Goal: Information Seeking & Learning: Learn about a topic

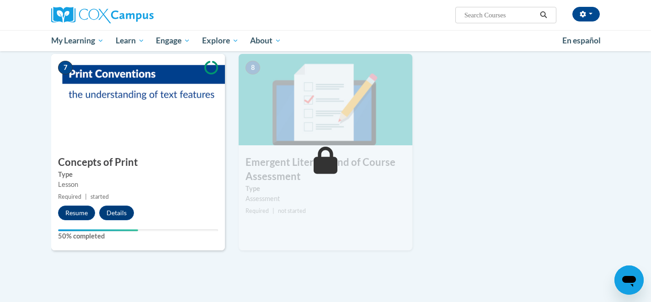
scroll to position [625, 0]
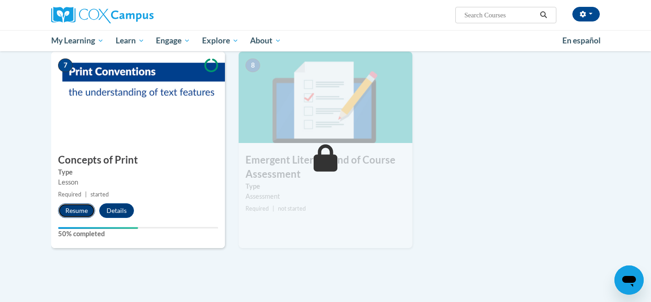
click at [75, 214] on button "Resume" at bounding box center [76, 210] width 37 height 15
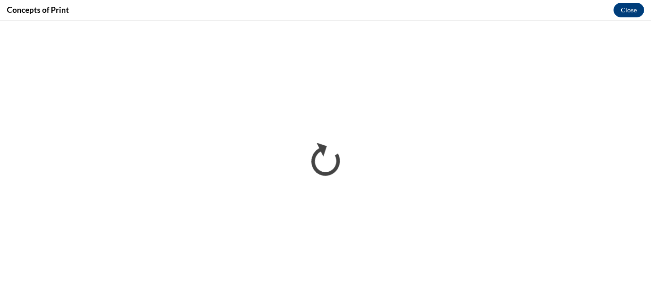
scroll to position [0, 0]
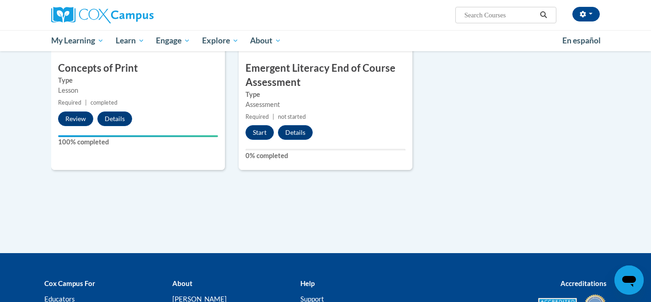
scroll to position [713, 0]
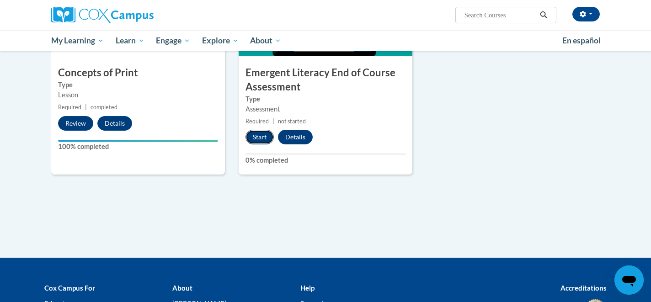
click at [258, 138] on button "Start" at bounding box center [259, 137] width 28 height 15
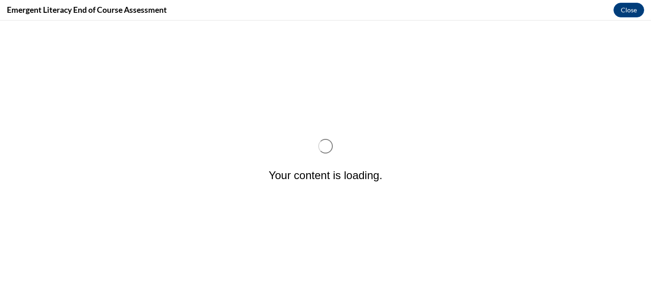
scroll to position [0, 0]
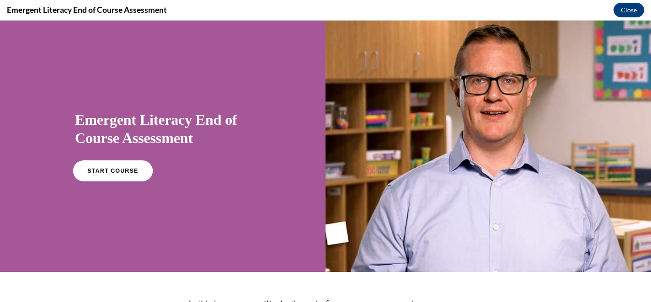
click at [126, 170] on span "START COURSE" at bounding box center [112, 171] width 51 height 7
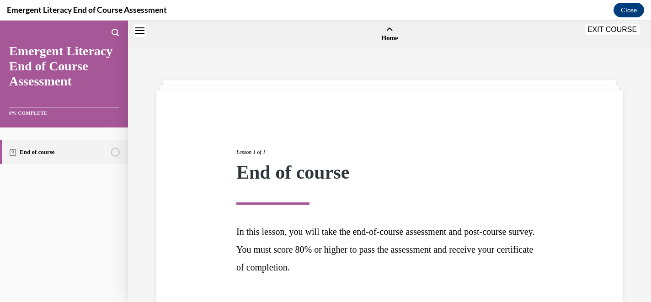
scroll to position [28, 0]
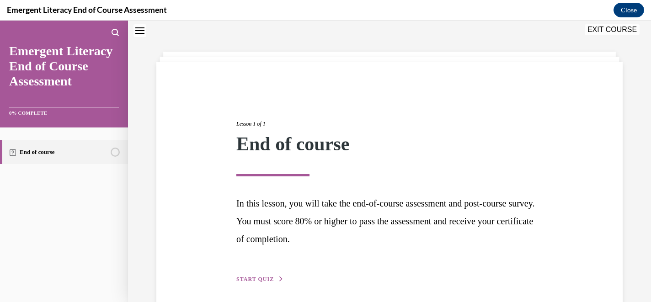
click at [248, 280] on span "START QUIZ" at bounding box center [254, 279] width 37 height 6
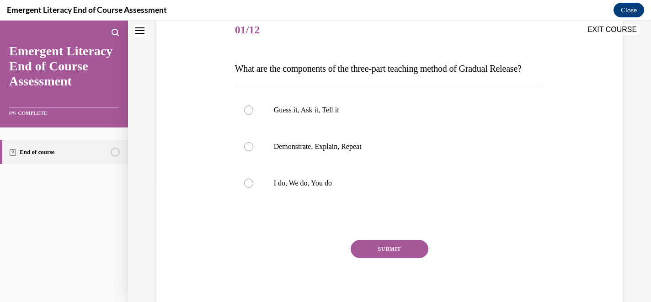
scroll to position [124, 0]
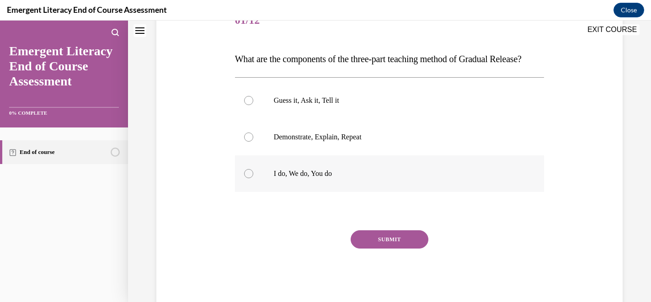
click at [248, 178] on div at bounding box center [248, 173] width 9 height 9
click at [248, 178] on input "I do, We do, You do" at bounding box center [248, 173] width 9 height 9
radio input "true"
click at [373, 249] on button "SUBMIT" at bounding box center [390, 239] width 78 height 18
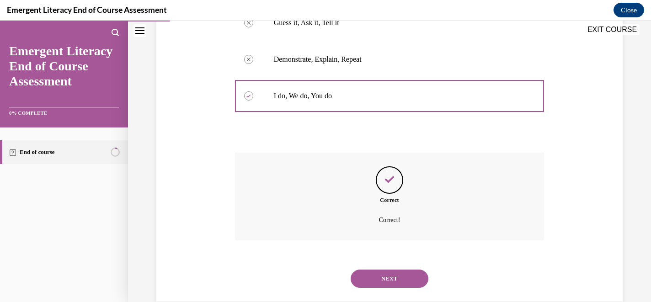
scroll to position [238, 0]
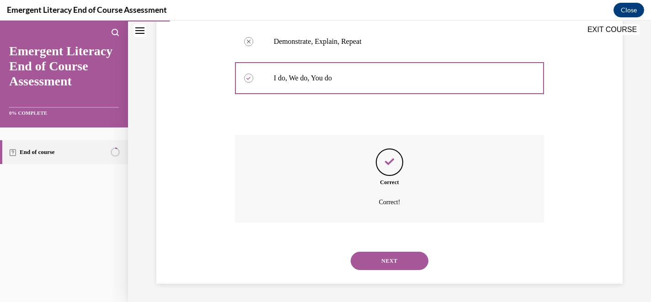
click at [373, 262] on button "NEXT" at bounding box center [390, 261] width 78 height 18
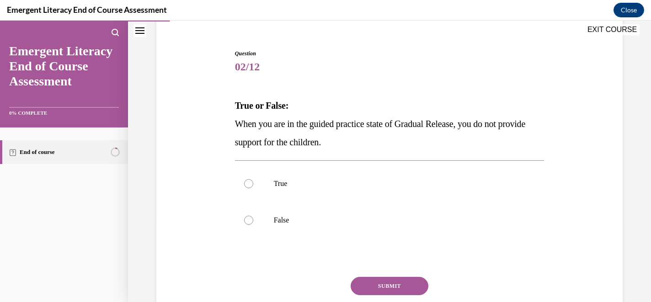
scroll to position [81, 0]
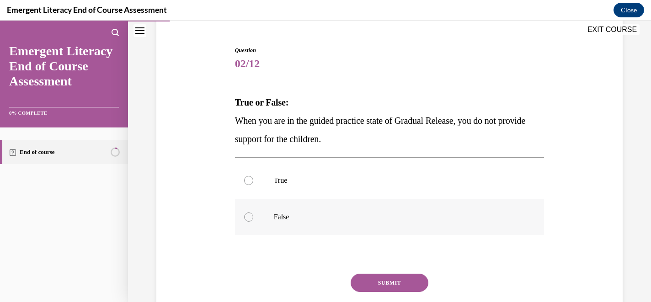
click at [282, 215] on p "False" at bounding box center [398, 217] width 248 height 9
click at [253, 215] on input "False" at bounding box center [248, 217] width 9 height 9
radio input "true"
click at [399, 280] on button "SUBMIT" at bounding box center [390, 283] width 78 height 18
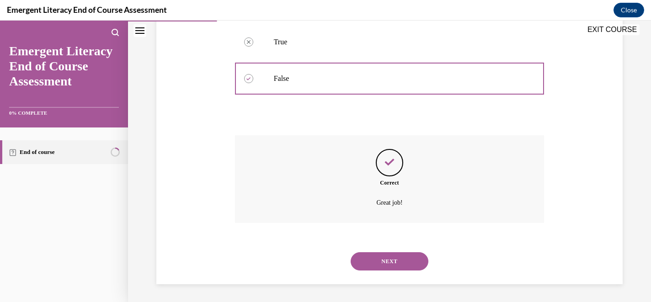
scroll to position [220, 0]
click at [395, 260] on button "NEXT" at bounding box center [390, 261] width 78 height 18
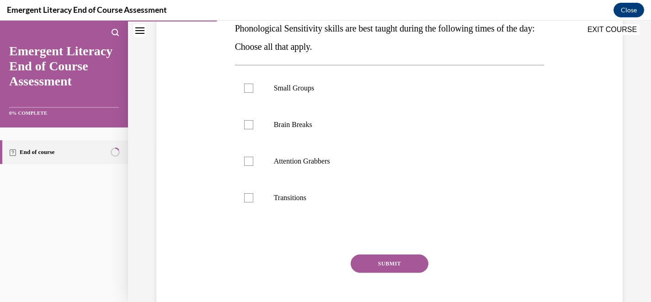
scroll to position [155, 0]
click at [246, 89] on div at bounding box center [248, 87] width 9 height 9
click at [246, 89] on input "Small Groups" at bounding box center [248, 87] width 9 height 9
checkbox input "true"
click at [249, 123] on div at bounding box center [248, 124] width 9 height 9
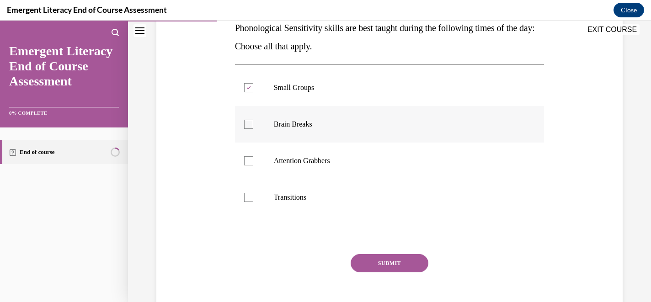
click at [249, 123] on input "Brain Breaks" at bounding box center [248, 124] width 9 height 9
checkbox input "true"
click at [248, 162] on div at bounding box center [248, 160] width 9 height 9
click at [248, 162] on input "Attention Grabbers" at bounding box center [248, 160] width 9 height 9
checkbox input "true"
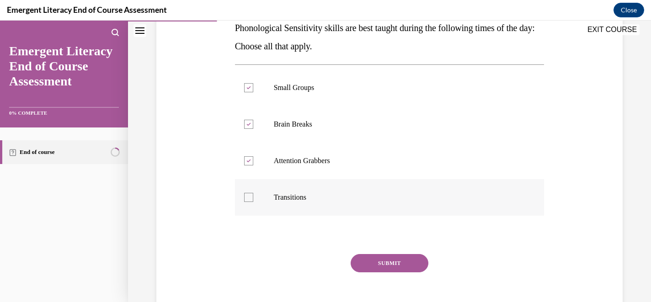
click at [250, 203] on label "Transitions" at bounding box center [389, 197] width 309 height 37
click at [250, 202] on input "Transitions" at bounding box center [248, 197] width 9 height 9
checkbox input "true"
click at [377, 261] on button "SUBMIT" at bounding box center [390, 263] width 78 height 18
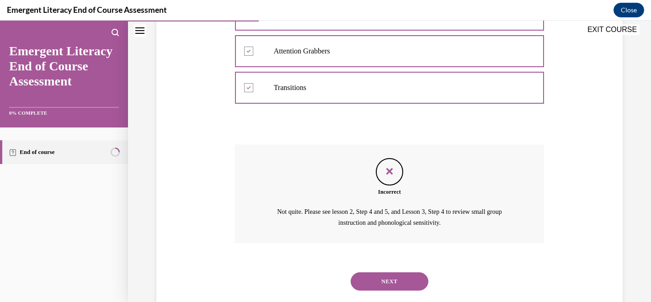
scroll to position [270, 0]
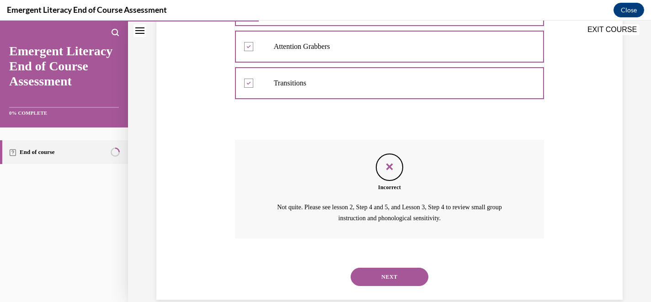
click at [370, 282] on button "NEXT" at bounding box center [390, 277] width 78 height 18
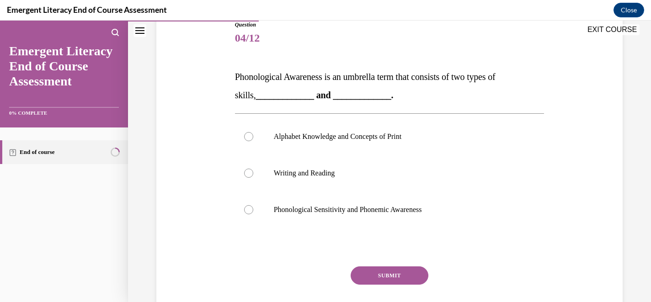
scroll to position [115, 0]
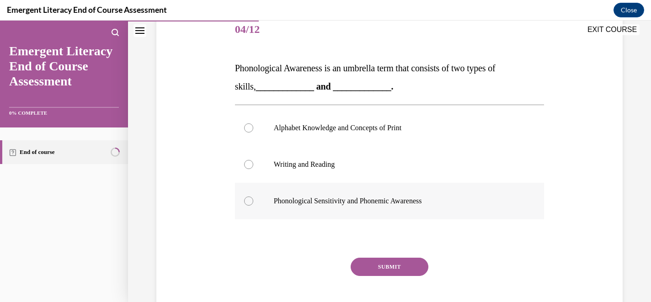
click at [352, 205] on p "Phonological Sensitivity and Phonemic Awareness" at bounding box center [398, 201] width 248 height 9
click at [253, 205] on input "Phonological Sensitivity and Phonemic Awareness" at bounding box center [248, 201] width 9 height 9
radio input "true"
click at [384, 266] on button "SUBMIT" at bounding box center [390, 267] width 78 height 18
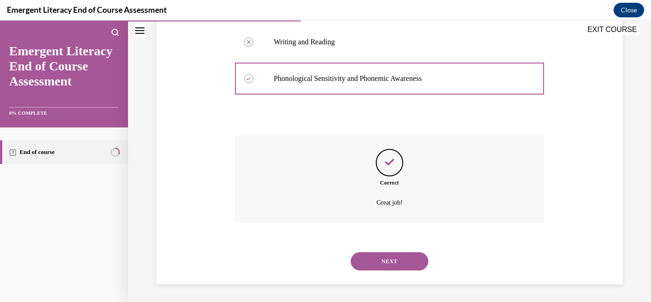
scroll to position [238, 0]
click at [384, 266] on button "NEXT" at bounding box center [390, 261] width 78 height 18
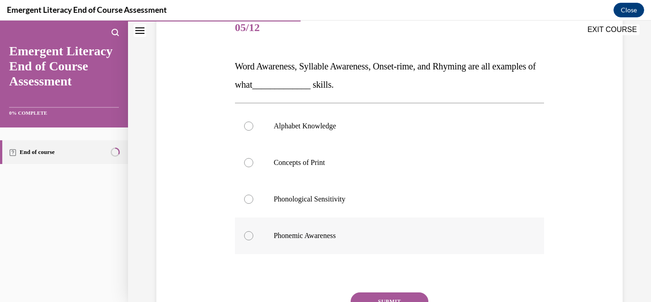
scroll to position [136, 0]
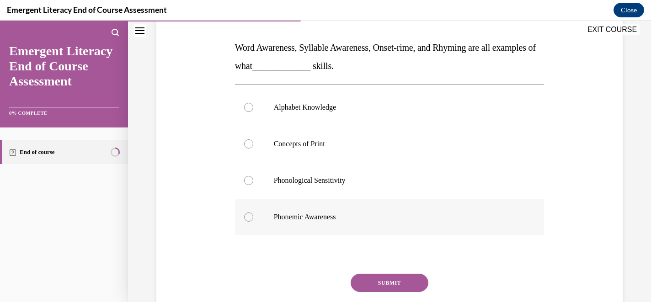
click at [320, 213] on p "Phonemic Awareness" at bounding box center [398, 217] width 248 height 9
click at [253, 213] on input "Phonemic Awareness" at bounding box center [248, 217] width 9 height 9
radio input "true"
click at [386, 277] on button "SUBMIT" at bounding box center [390, 283] width 78 height 18
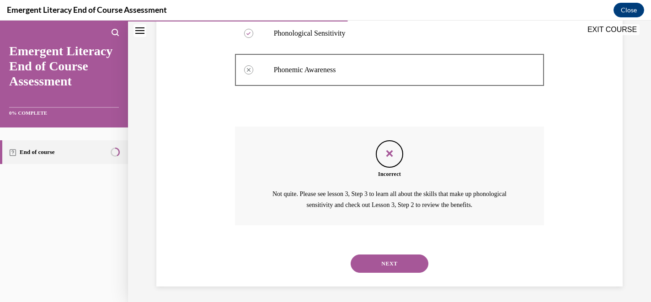
scroll to position [285, 0]
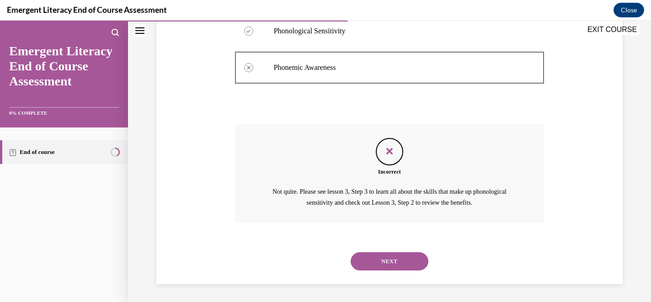
click at [384, 264] on button "NEXT" at bounding box center [390, 261] width 78 height 18
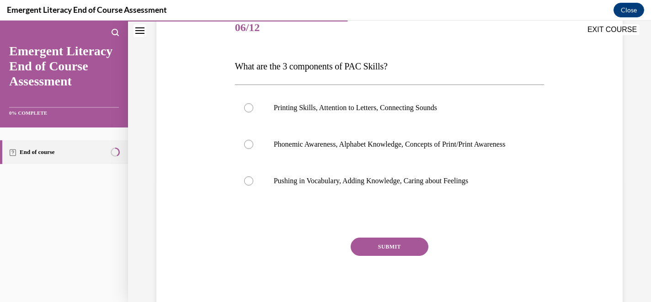
scroll to position [119, 0]
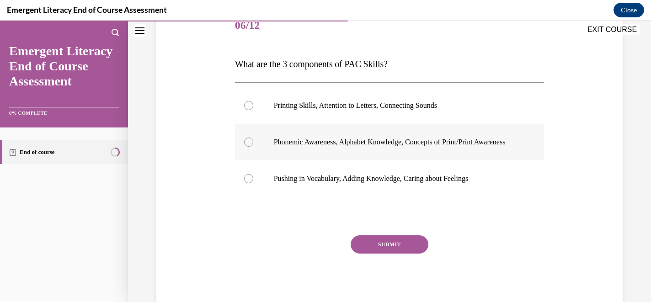
click at [387, 147] on p "Phonemic Awareness, Alphabet Knowledge, Concepts of Print/Print Awareness" at bounding box center [398, 142] width 248 height 9
click at [253, 147] on input "Phonemic Awareness, Alphabet Knowledge, Concepts of Print/Print Awareness" at bounding box center [248, 142] width 9 height 9
radio input "true"
click at [404, 251] on button "SUBMIT" at bounding box center [390, 244] width 78 height 18
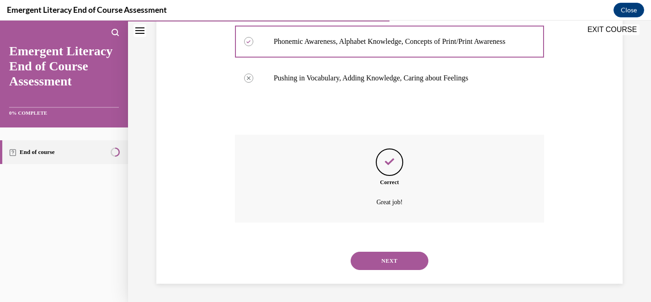
scroll to position [229, 0]
click at [392, 261] on button "NEXT" at bounding box center [390, 261] width 78 height 18
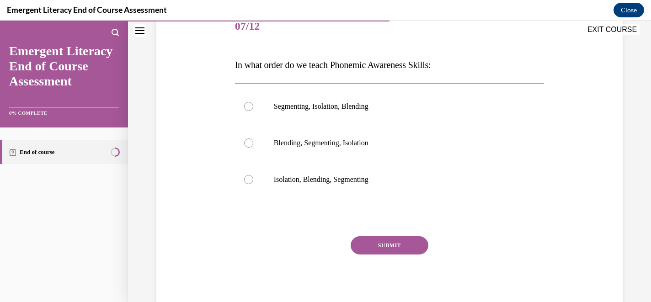
scroll to position [122, 0]
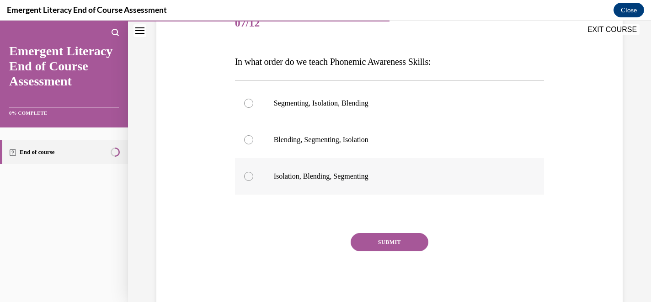
click at [348, 171] on label "Isolation, Blending, Segmenting" at bounding box center [389, 176] width 309 height 37
click at [253, 172] on input "Isolation, Blending, Segmenting" at bounding box center [248, 176] width 9 height 9
radio input "true"
click at [396, 240] on button "SUBMIT" at bounding box center [390, 242] width 78 height 18
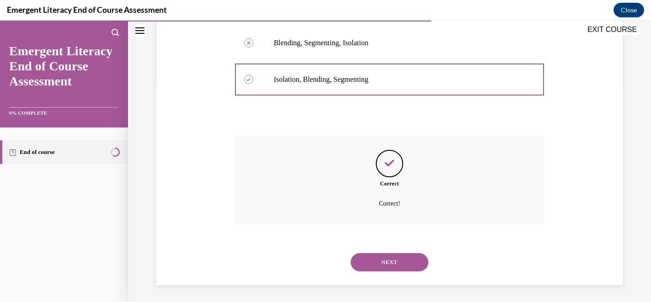
scroll to position [220, 0]
click at [403, 262] on button "NEXT" at bounding box center [390, 261] width 78 height 18
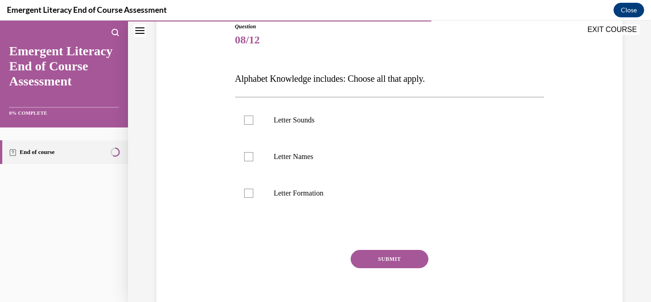
scroll to position [113, 0]
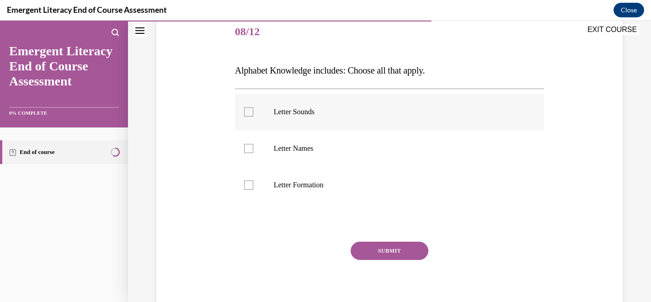
click at [244, 115] on div at bounding box center [248, 111] width 9 height 9
click at [244, 115] on input "Letter Sounds" at bounding box center [248, 111] width 9 height 9
checkbox input "true"
click at [254, 155] on label "Letter Names" at bounding box center [389, 148] width 309 height 37
click at [253, 153] on input "Letter Names" at bounding box center [248, 148] width 9 height 9
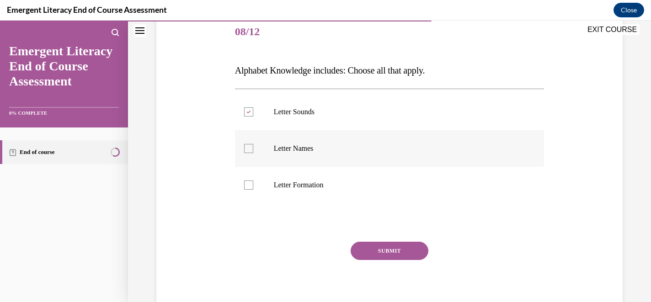
checkbox input "true"
click at [255, 182] on label "Letter Formation" at bounding box center [389, 185] width 309 height 37
click at [253, 182] on input "Letter Formation" at bounding box center [248, 185] width 9 height 9
checkbox input "true"
click at [390, 247] on button "SUBMIT" at bounding box center [390, 251] width 78 height 18
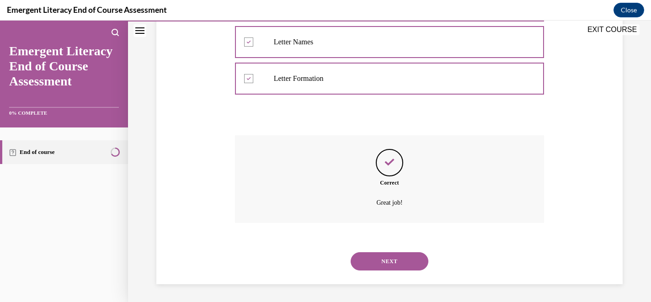
scroll to position [220, 0]
click at [394, 261] on button "NEXT" at bounding box center [390, 261] width 78 height 18
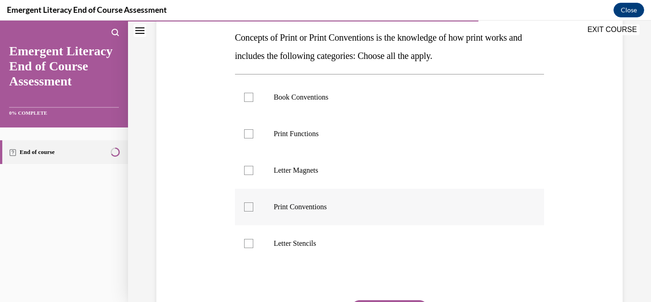
scroll to position [143, 0]
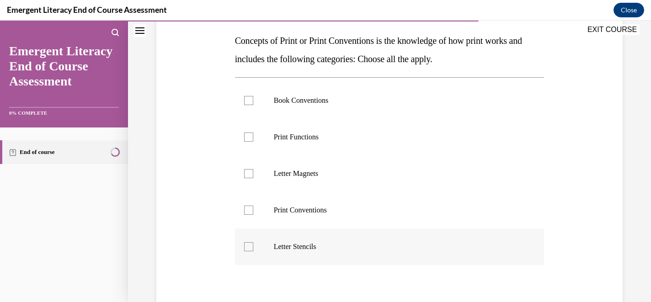
click at [339, 246] on p "Letter Stencils" at bounding box center [398, 246] width 248 height 9
click at [253, 246] on input "Letter Stencils" at bounding box center [248, 246] width 9 height 9
checkbox input "true"
click at [338, 180] on label "Letter Magnets" at bounding box center [389, 173] width 309 height 37
click at [253, 178] on input "Letter Magnets" at bounding box center [248, 173] width 9 height 9
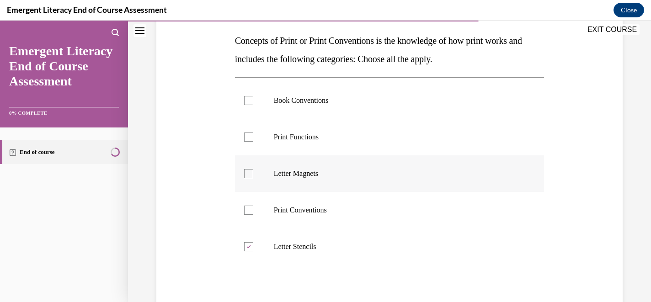
checkbox input "true"
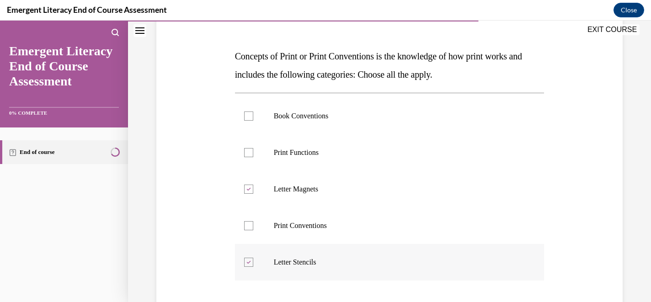
scroll to position [126, 0]
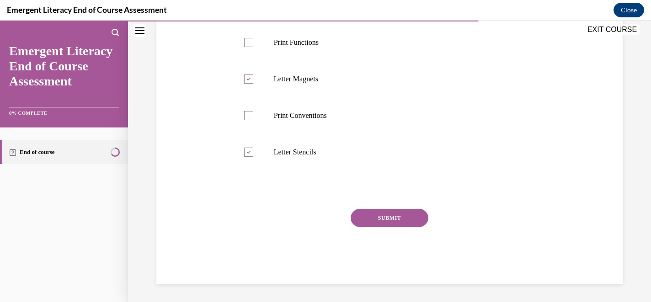
click at [376, 224] on button "SUBMIT" at bounding box center [390, 218] width 78 height 18
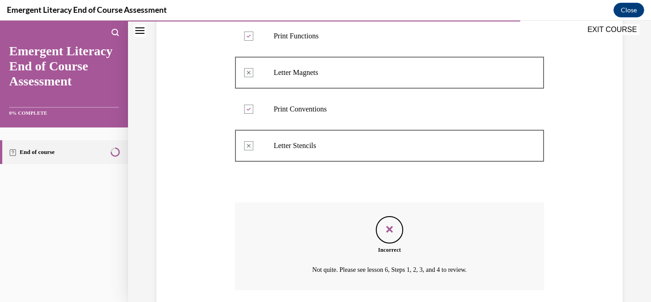
scroll to position [266, 0]
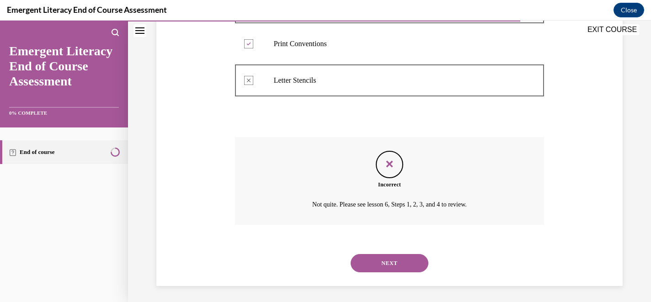
click at [385, 267] on button "NEXT" at bounding box center [390, 263] width 78 height 18
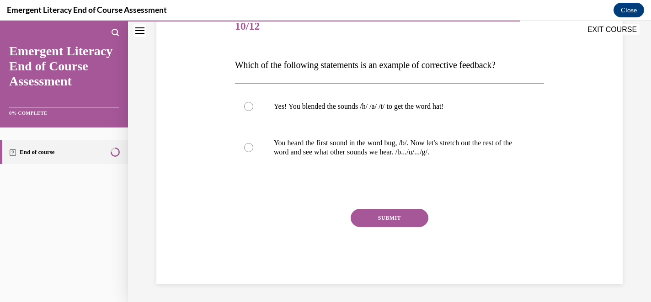
scroll to position [101, 0]
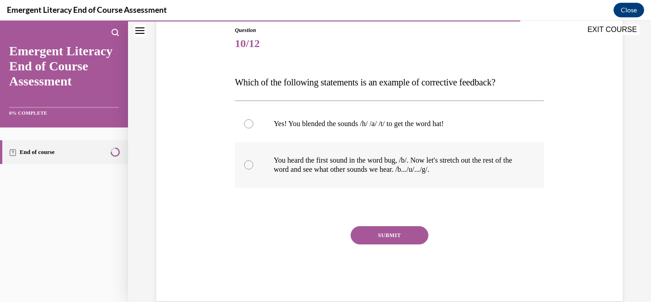
click at [352, 165] on p "You heard the first sound in the word bug, /b/. Now let's stretch out the rest …" at bounding box center [398, 165] width 248 height 18
click at [253, 165] on input "You heard the first sound in the word bug, /b/. Now let's stretch out the rest …" at bounding box center [248, 164] width 9 height 9
radio input "true"
click at [387, 230] on button "SUBMIT" at bounding box center [390, 235] width 78 height 18
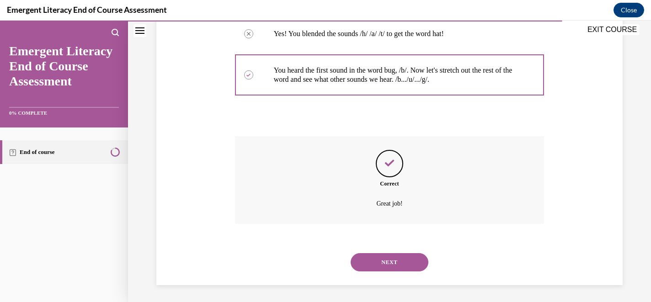
scroll to position [192, 0]
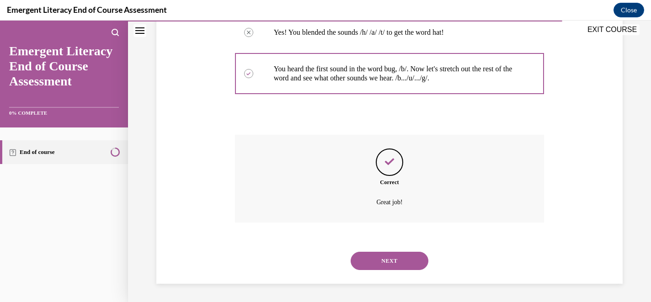
click at [396, 261] on button "NEXT" at bounding box center [390, 261] width 78 height 18
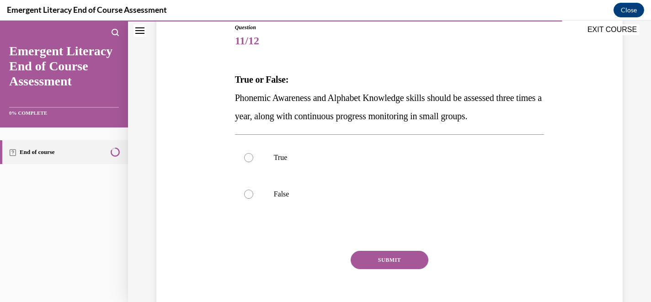
scroll to position [108, 0]
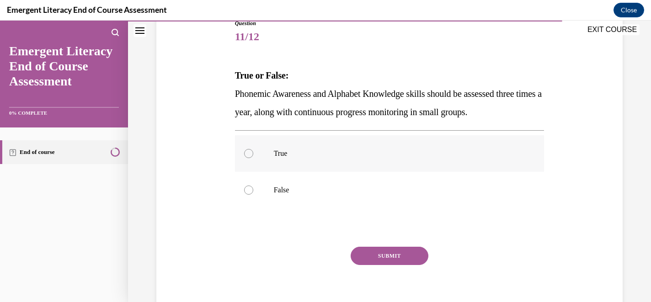
click at [327, 162] on label "True" at bounding box center [389, 153] width 309 height 37
click at [253, 158] on input "True" at bounding box center [248, 153] width 9 height 9
radio input "true"
click at [383, 251] on button "SUBMIT" at bounding box center [390, 256] width 78 height 18
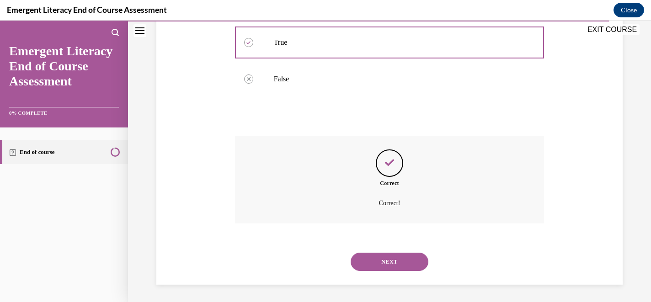
scroll to position [220, 0]
click at [387, 263] on button "NEXT" at bounding box center [390, 261] width 78 height 18
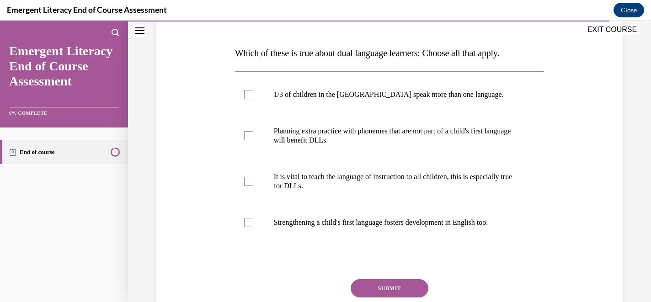
scroll to position [132, 0]
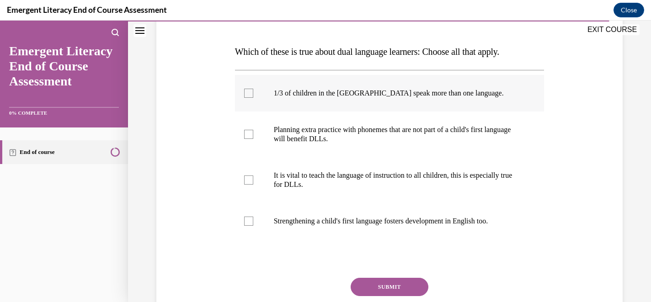
click at [366, 98] on label "1/3 of children in the US speak more than one language." at bounding box center [389, 93] width 309 height 37
click at [253, 98] on input "1/3 of children in the US speak more than one language." at bounding box center [248, 93] width 9 height 9
checkbox input "true"
click at [356, 226] on label "Strengthening a child's first language fosters development in English too." at bounding box center [389, 221] width 309 height 37
click at [253, 226] on input "Strengthening a child's first language fosters development in English too." at bounding box center [248, 221] width 9 height 9
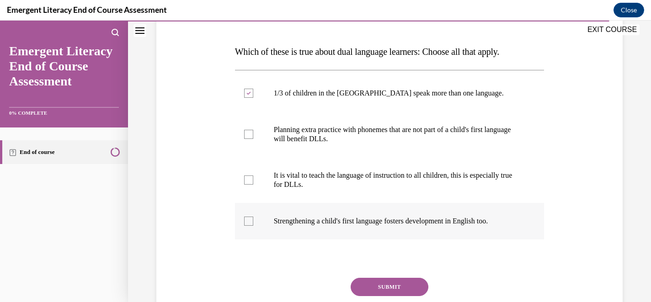
checkbox input "true"
click at [387, 285] on button "SUBMIT" at bounding box center [390, 287] width 78 height 18
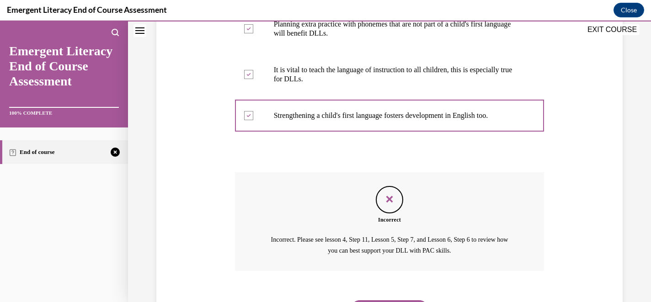
scroll to position [285, 0]
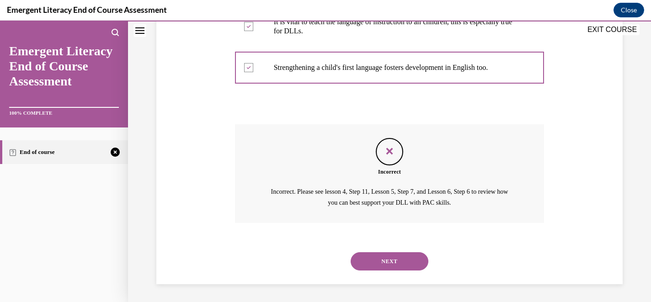
click at [386, 263] on button "NEXT" at bounding box center [390, 261] width 78 height 18
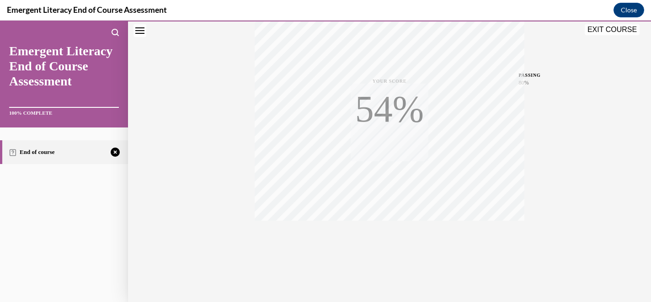
scroll to position [187, 0]
click at [388, 236] on div "TAKE AGAIN" at bounding box center [389, 240] width 32 height 21
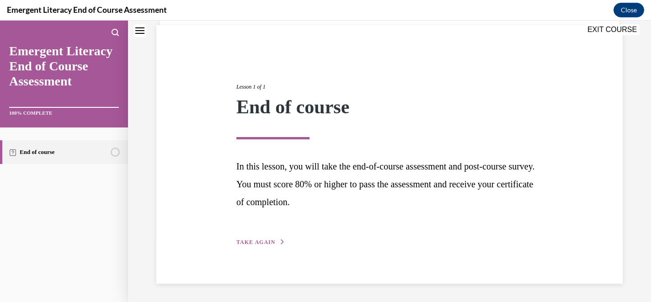
scroll to position [65, 0]
click at [267, 240] on span "TAKE AGAIN" at bounding box center [255, 242] width 39 height 6
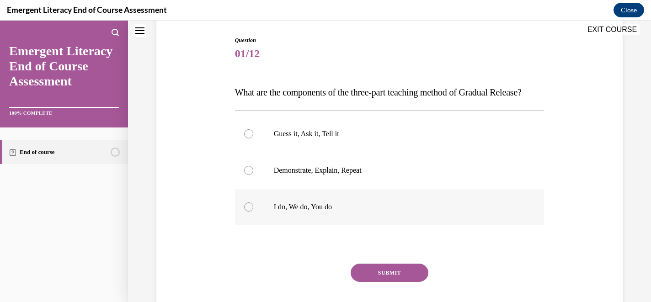
scroll to position [97, 0]
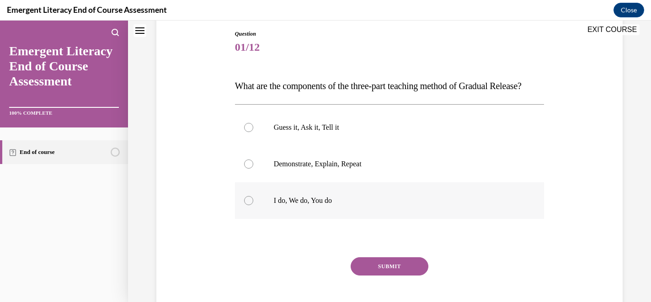
click at [353, 219] on label "I do, We do, You do" at bounding box center [389, 200] width 309 height 37
click at [253, 205] on input "I do, We do, You do" at bounding box center [248, 200] width 9 height 9
radio input "true"
click at [380, 276] on button "SUBMIT" at bounding box center [390, 266] width 78 height 18
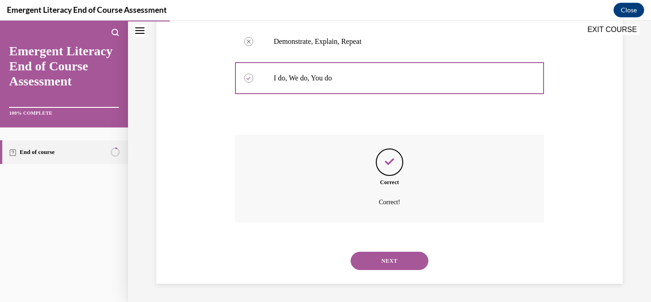
scroll to position [238, 0]
click at [402, 262] on button "NEXT" at bounding box center [390, 261] width 78 height 18
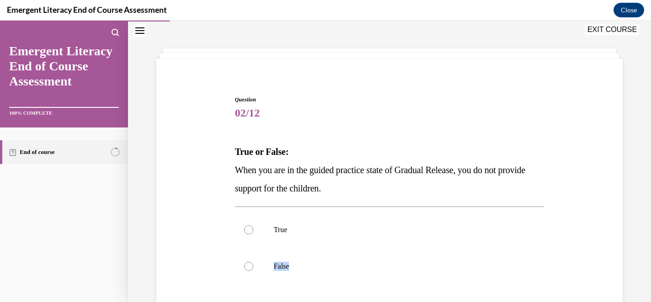
scroll to position [38, 0]
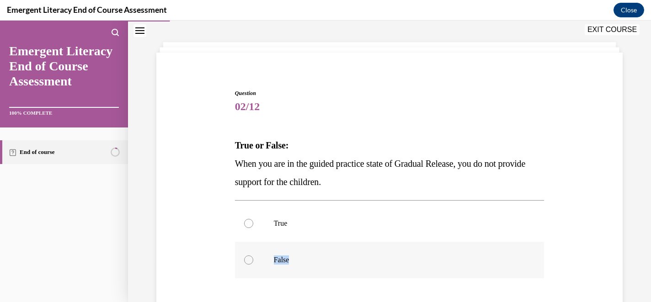
drag, startPoint x: 405, startPoint y: 270, endPoint x: 396, endPoint y: 262, distance: 11.7
click at [396, 262] on div "True False" at bounding box center [389, 241] width 309 height 73
click at [396, 262] on p "False" at bounding box center [398, 260] width 248 height 9
click at [253, 262] on input "False" at bounding box center [248, 260] width 9 height 9
radio input "true"
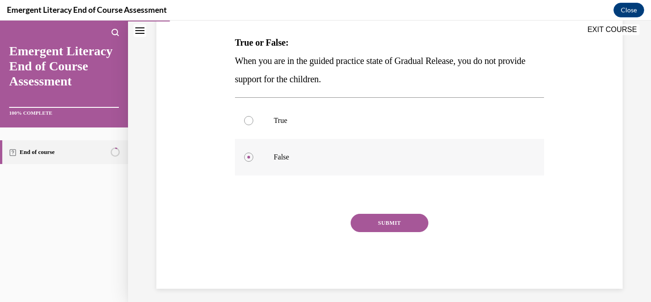
scroll to position [146, 0]
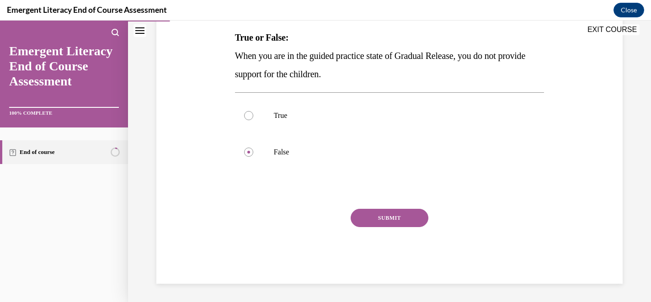
click at [392, 219] on button "SUBMIT" at bounding box center [390, 218] width 78 height 18
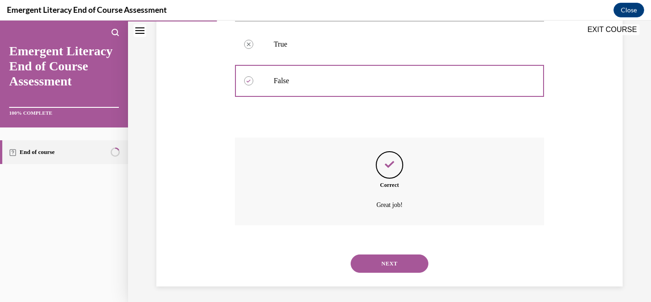
scroll to position [220, 0]
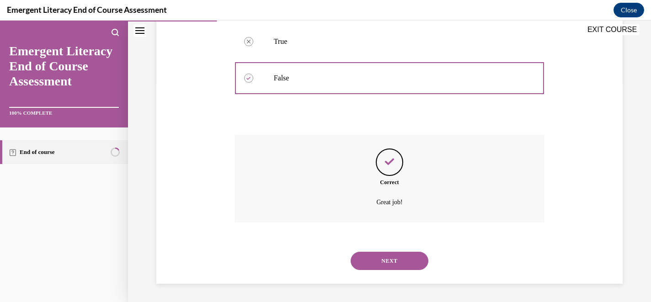
click at [387, 261] on button "NEXT" at bounding box center [390, 261] width 78 height 18
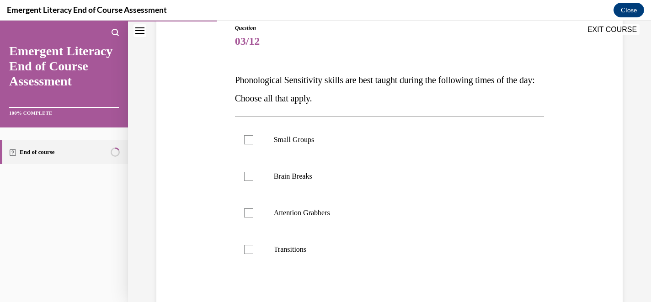
scroll to position [114, 0]
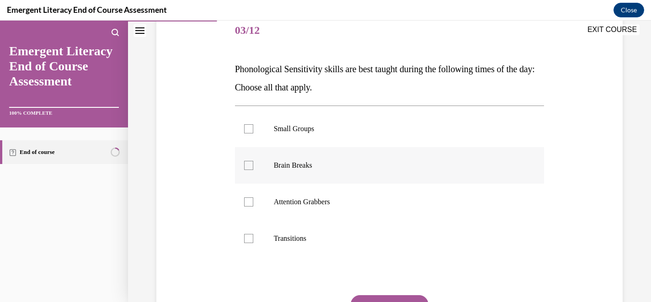
click at [350, 170] on p "Brain Breaks" at bounding box center [398, 165] width 248 height 9
click at [253, 170] on input "Brain Breaks" at bounding box center [248, 165] width 9 height 9
checkbox input "true"
click at [349, 197] on label "Attention Grabbers" at bounding box center [389, 202] width 309 height 37
click at [253, 197] on input "Attention Grabbers" at bounding box center [248, 201] width 9 height 9
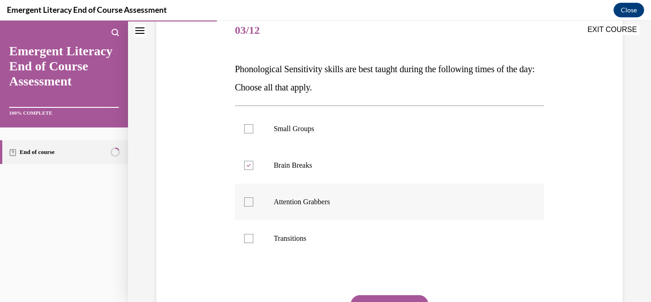
checkbox input "true"
click at [337, 232] on label "Transitions" at bounding box center [389, 238] width 309 height 37
click at [253, 234] on input "Transitions" at bounding box center [248, 238] width 9 height 9
checkbox input "true"
click at [384, 298] on button "SUBMIT" at bounding box center [390, 304] width 78 height 18
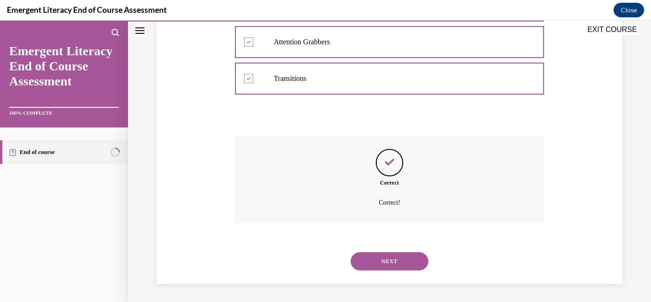
scroll to position [275, 0]
click at [388, 255] on button "NEXT" at bounding box center [390, 261] width 78 height 18
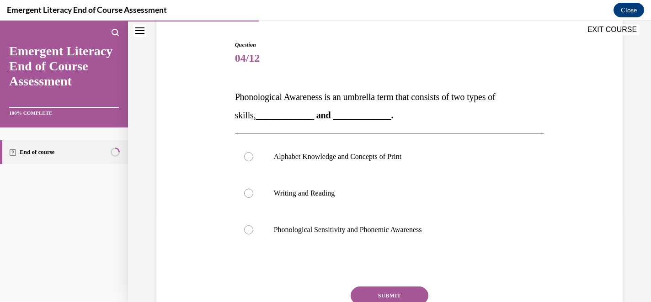
scroll to position [87, 0]
click at [387, 232] on p "Phonological Sensitivity and Phonemic Awareness" at bounding box center [398, 228] width 248 height 9
click at [253, 232] on input "Phonological Sensitivity and Phonemic Awareness" at bounding box center [248, 228] width 9 height 9
radio input "true"
click at [389, 298] on button "SUBMIT" at bounding box center [390, 295] width 78 height 18
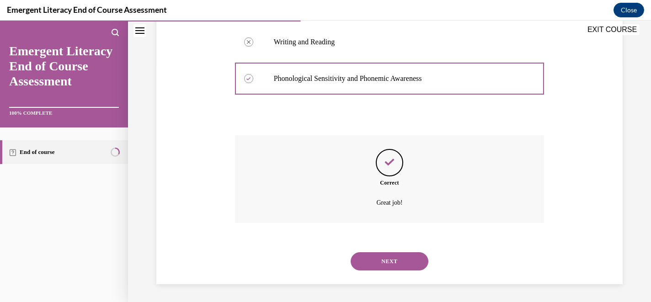
scroll to position [238, 0]
click at [394, 251] on div "NEXT" at bounding box center [389, 261] width 309 height 37
click at [394, 261] on button "NEXT" at bounding box center [390, 261] width 78 height 18
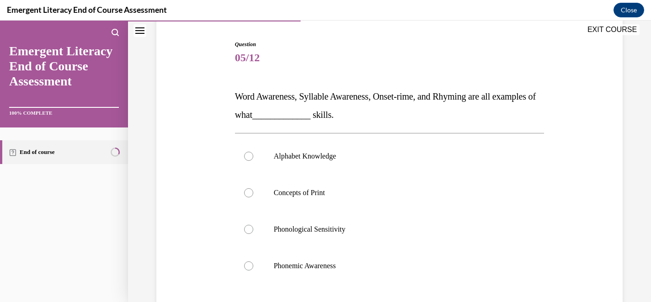
scroll to position [94, 0]
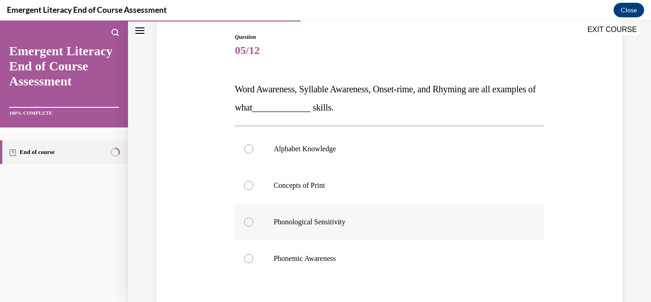
click at [374, 224] on p "Phonological Sensitivity" at bounding box center [398, 222] width 248 height 9
click at [253, 224] on input "Phonological Sensitivity" at bounding box center [248, 222] width 9 height 9
radio input "true"
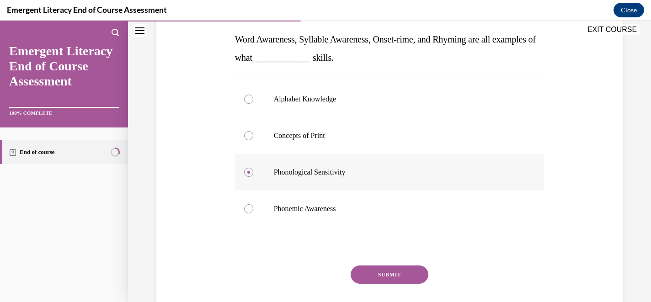
scroll to position [151, 0]
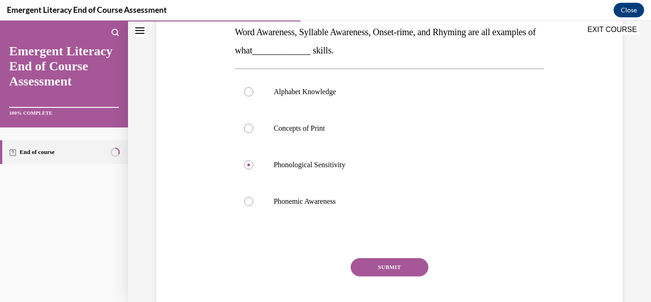
click at [383, 271] on button "SUBMIT" at bounding box center [390, 267] width 78 height 18
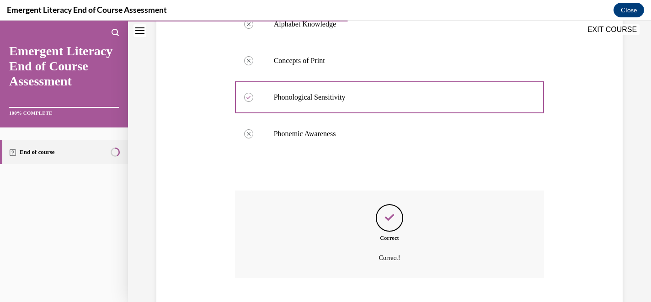
scroll to position [275, 0]
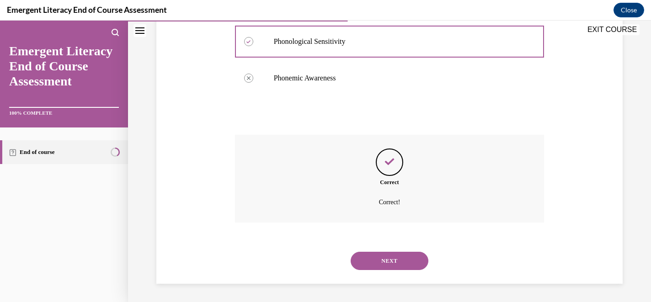
click at [384, 263] on button "NEXT" at bounding box center [390, 261] width 78 height 18
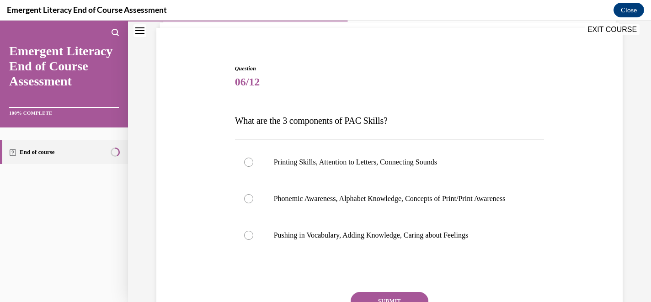
scroll to position [73, 0]
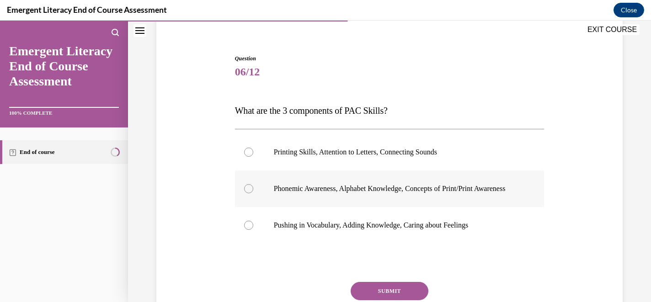
click at [375, 193] on p "Phonemic Awareness, Alphabet Knowledge, Concepts of Print/Print Awareness" at bounding box center [398, 188] width 248 height 9
click at [253, 193] on input "Phonemic Awareness, Alphabet Knowledge, Concepts of Print/Print Awareness" at bounding box center [248, 188] width 9 height 9
radio input "true"
click at [404, 293] on button "SUBMIT" at bounding box center [390, 291] width 78 height 18
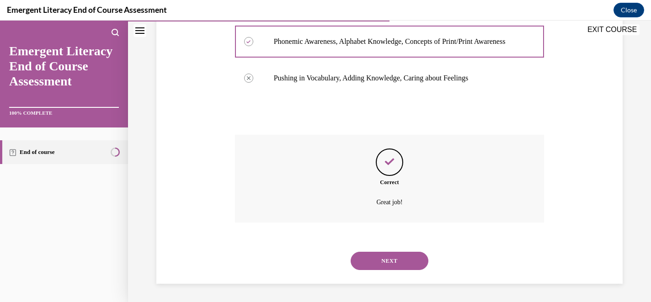
scroll to position [229, 0]
click at [400, 255] on button "NEXT" at bounding box center [390, 261] width 78 height 18
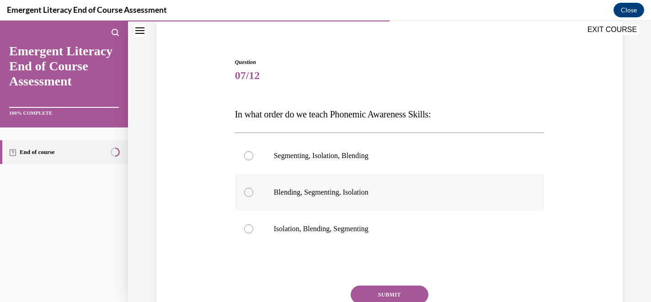
scroll to position [75, 0]
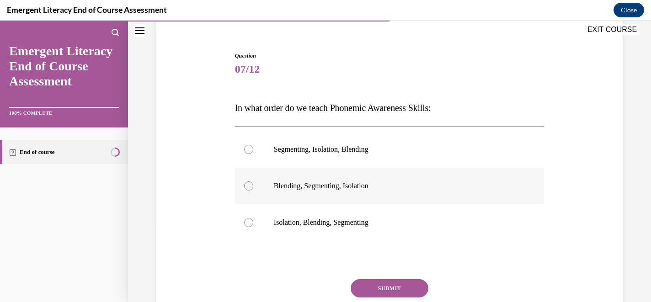
click at [377, 186] on p "Blending, Segmenting, Isolation" at bounding box center [398, 185] width 248 height 9
click at [253, 186] on input "Blending, Segmenting, Isolation" at bounding box center [248, 185] width 9 height 9
radio input "true"
click at [382, 284] on button "SUBMIT" at bounding box center [390, 288] width 78 height 18
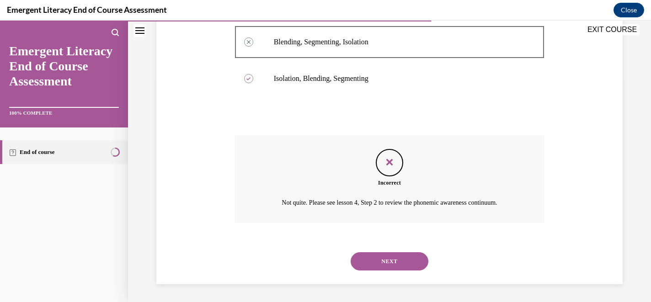
scroll to position [220, 0]
click at [389, 259] on button "NEXT" at bounding box center [390, 261] width 78 height 18
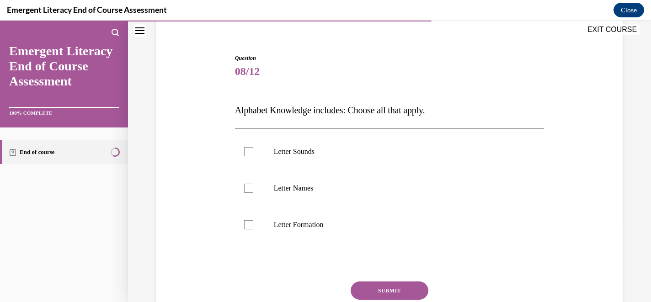
scroll to position [75, 0]
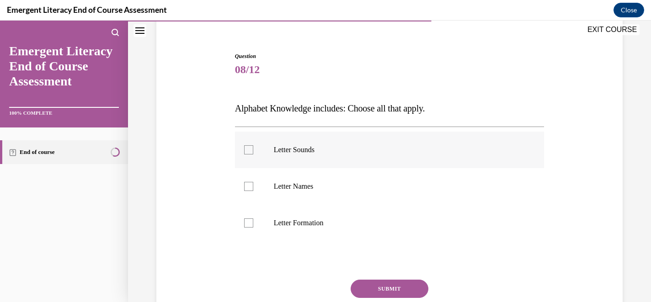
click at [326, 156] on label "Letter Sounds" at bounding box center [389, 150] width 309 height 37
click at [253, 155] on input "Letter Sounds" at bounding box center [248, 149] width 9 height 9
checkbox input "true"
click at [316, 192] on label "Letter Names" at bounding box center [389, 186] width 309 height 37
click at [253, 191] on input "Letter Names" at bounding box center [248, 186] width 9 height 9
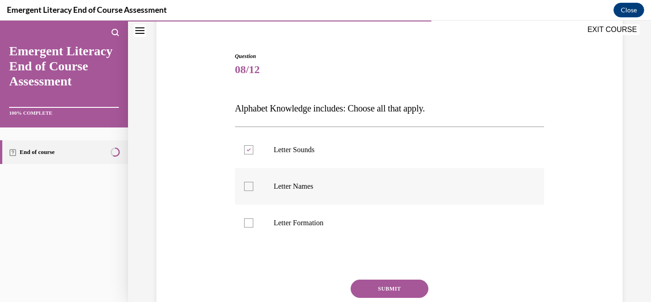
checkbox input "true"
click at [316, 219] on p "Letter Formation" at bounding box center [398, 223] width 248 height 9
click at [253, 219] on input "Letter Formation" at bounding box center [248, 223] width 9 height 9
checkbox input "true"
click at [368, 285] on button "SUBMIT" at bounding box center [390, 289] width 78 height 18
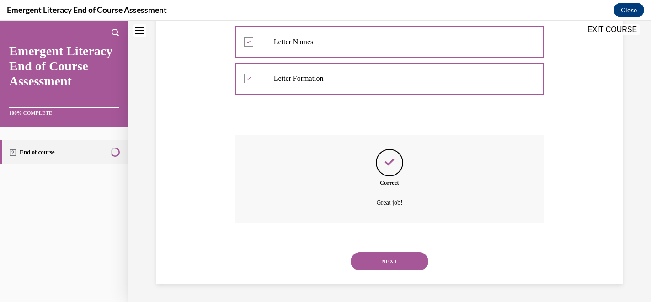
scroll to position [220, 0]
click at [373, 259] on button "NEXT" at bounding box center [390, 261] width 78 height 18
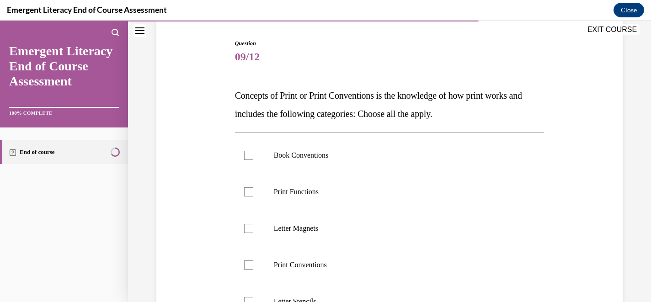
scroll to position [91, 0]
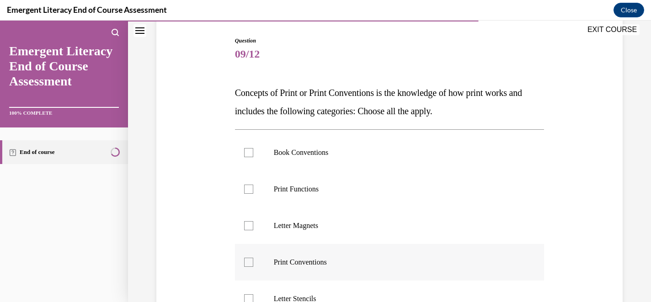
click at [351, 264] on p "Print Conventions" at bounding box center [398, 262] width 248 height 9
click at [253, 264] on input "Print Conventions" at bounding box center [248, 262] width 9 height 9
checkbox input "true"
click at [346, 162] on label "Book Conventions" at bounding box center [389, 152] width 309 height 37
click at [253, 157] on input "Book Conventions" at bounding box center [248, 152] width 9 height 9
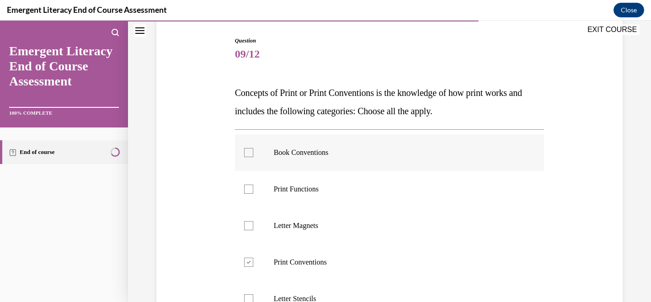
checkbox input "true"
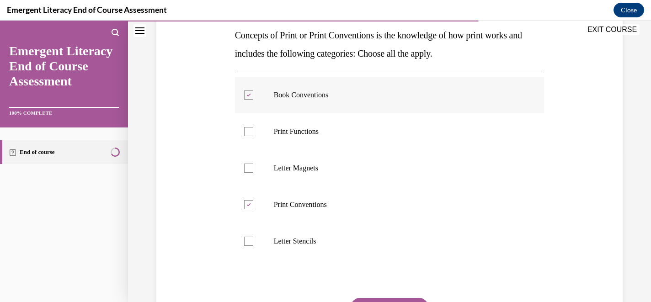
scroll to position [149, 0]
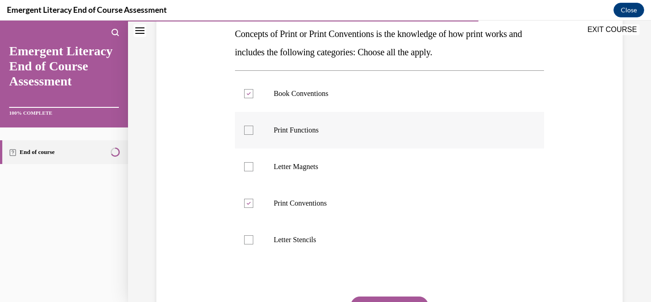
click at [327, 133] on p "Print Functions" at bounding box center [398, 130] width 248 height 9
click at [253, 133] on input "Print Functions" at bounding box center [248, 130] width 9 height 9
checkbox input "true"
click at [371, 298] on button "SUBMIT" at bounding box center [390, 306] width 78 height 18
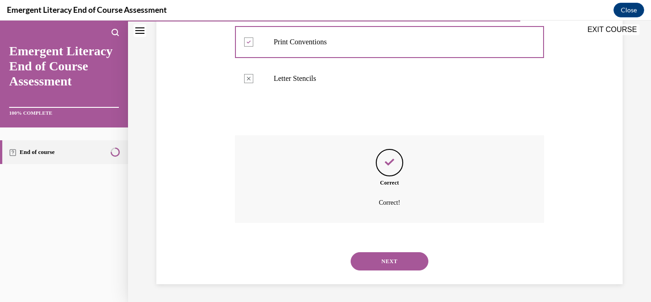
scroll to position [311, 0]
click at [388, 264] on button "NEXT" at bounding box center [390, 261] width 78 height 18
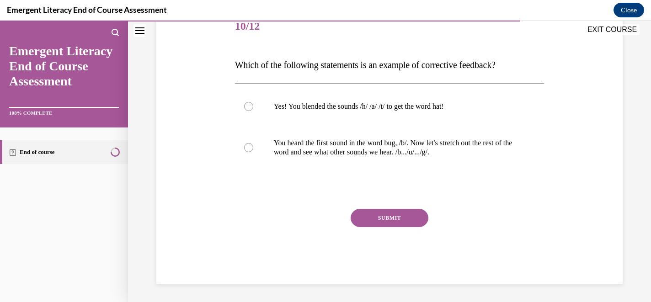
scroll to position [101, 0]
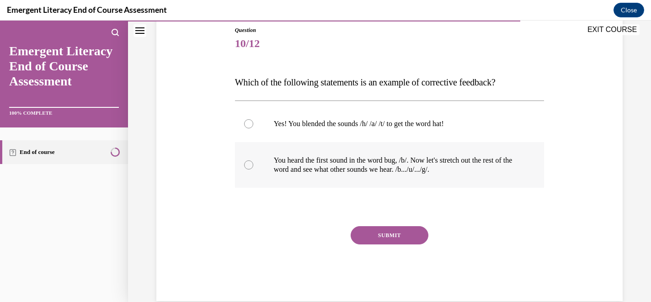
click at [398, 165] on p "You heard the first sound in the word bug, /b/. Now let's stretch out the rest …" at bounding box center [398, 165] width 248 height 18
click at [253, 165] on input "You heard the first sound in the word bug, /b/. Now let's stretch out the rest …" at bounding box center [248, 164] width 9 height 9
radio input "true"
click at [395, 228] on button "SUBMIT" at bounding box center [390, 235] width 78 height 18
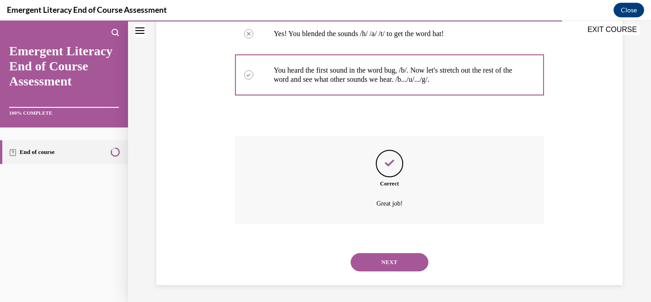
scroll to position [192, 0]
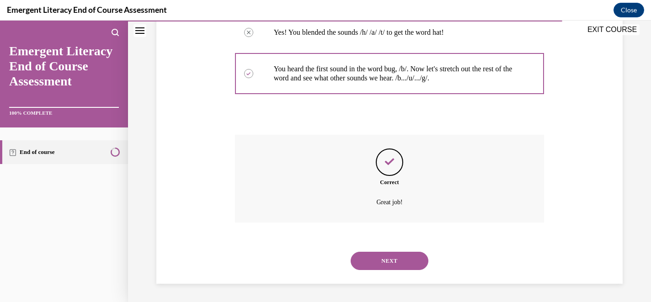
click at [400, 256] on button "NEXT" at bounding box center [390, 261] width 78 height 18
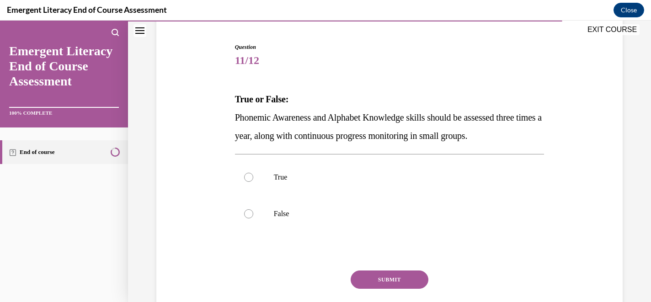
scroll to position [105, 0]
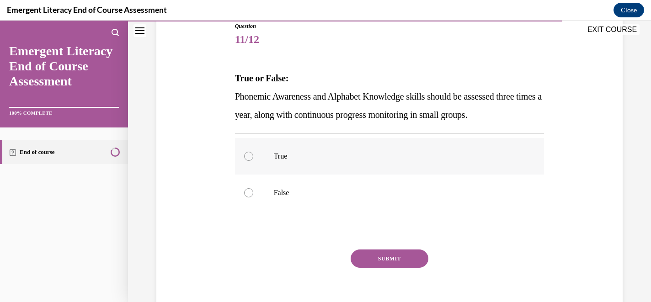
click at [361, 163] on label "True" at bounding box center [389, 156] width 309 height 37
click at [253, 161] on input "True" at bounding box center [248, 156] width 9 height 9
radio input "true"
click at [377, 260] on button "SUBMIT" at bounding box center [390, 259] width 78 height 18
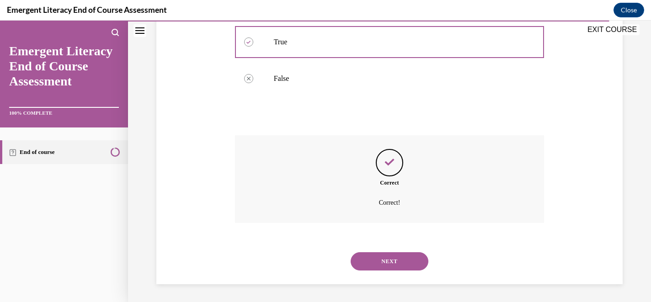
scroll to position [220, 0]
click at [379, 265] on button "NEXT" at bounding box center [390, 261] width 78 height 18
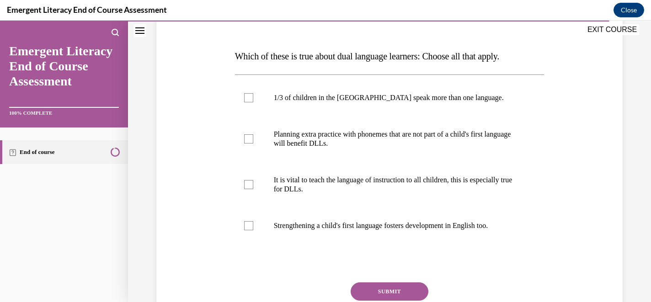
scroll to position [128, 0]
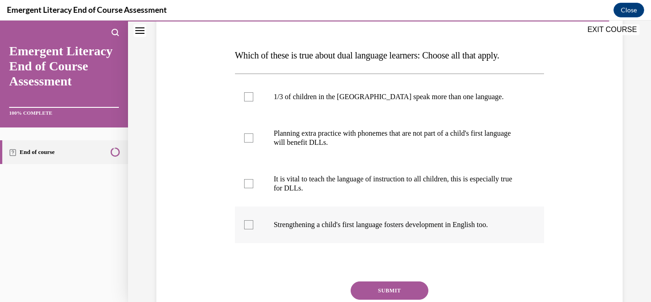
click at [388, 228] on p "Strengthening a child's first language fosters development in English too." at bounding box center [398, 224] width 248 height 9
click at [253, 228] on input "Strengthening a child's first language fosters development in English too." at bounding box center [248, 224] width 9 height 9
checkbox input "true"
click at [396, 104] on label "1/3 of children in the US speak more than one language." at bounding box center [389, 97] width 309 height 37
click at [253, 101] on input "1/3 of children in the US speak more than one language." at bounding box center [248, 96] width 9 height 9
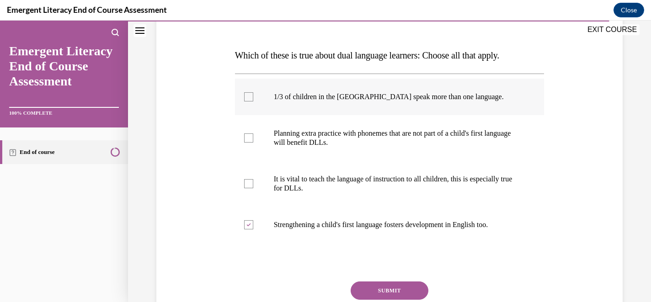
checkbox input "true"
click at [394, 135] on p "Planning extra practice with phonemes that are not part of a child's first lang…" at bounding box center [398, 138] width 248 height 18
click at [253, 135] on input "Planning extra practice with phonemes that are not part of a child's first lang…" at bounding box center [248, 137] width 9 height 9
checkbox input "true"
click at [393, 185] on p "It is vital to teach the language of instruction to all children, this is espec…" at bounding box center [398, 184] width 248 height 18
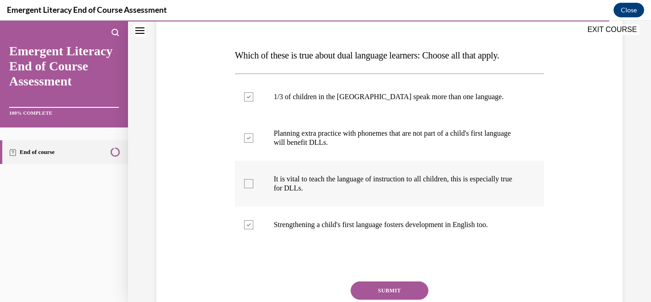
click at [253, 185] on input "It is vital to teach the language of instruction to all children, this is espec…" at bounding box center [248, 183] width 9 height 9
checkbox input "true"
click at [404, 289] on button "SUBMIT" at bounding box center [390, 291] width 78 height 18
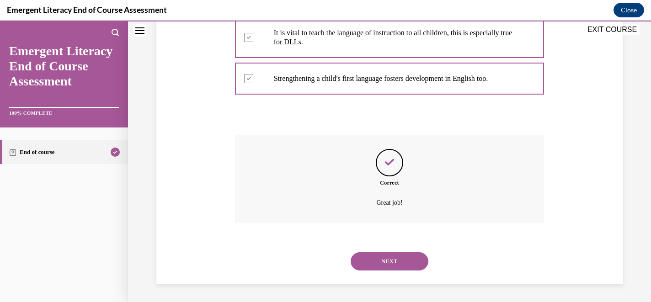
scroll to position [275, 0]
click at [399, 263] on button "NEXT" at bounding box center [390, 261] width 78 height 18
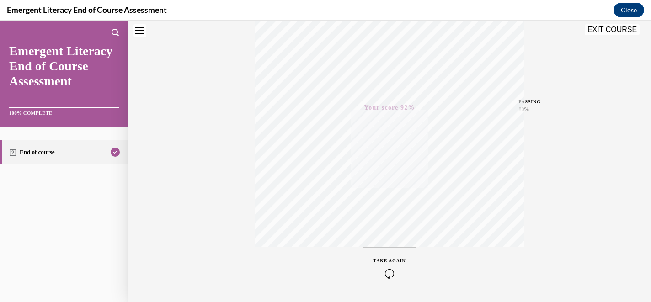
scroll to position [187, 0]
click at [605, 33] on button "EXIT COURSE" at bounding box center [612, 29] width 55 height 11
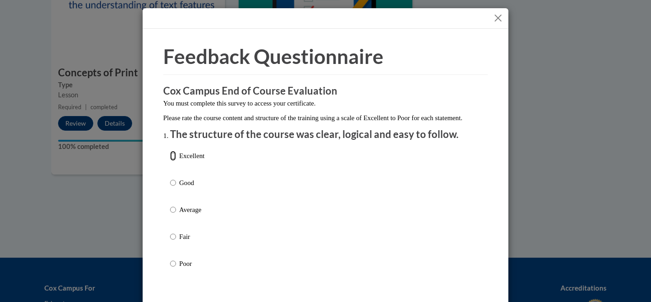
click at [172, 161] on input "Excellent" at bounding box center [173, 156] width 6 height 10
radio input "true"
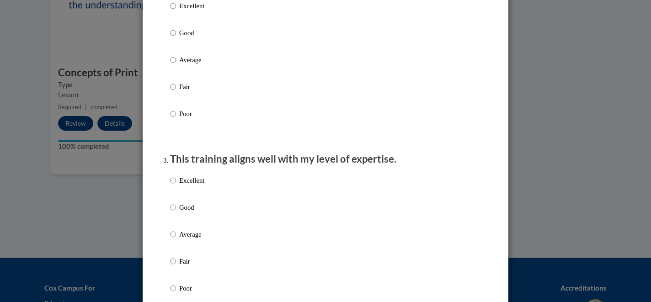
scroll to position [339, 0]
click at [172, 11] on input "Excellent" at bounding box center [173, 5] width 6 height 10
radio input "true"
click at [174, 185] on input "Excellent" at bounding box center [173, 180] width 6 height 10
radio input "true"
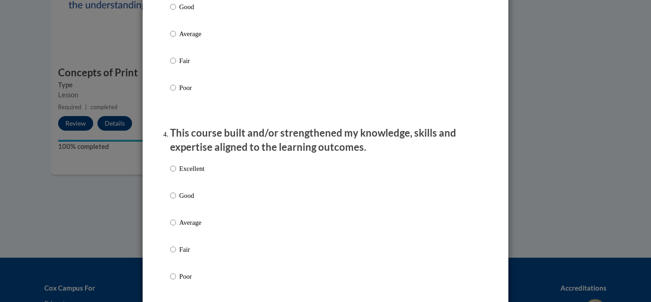
scroll to position [540, 0]
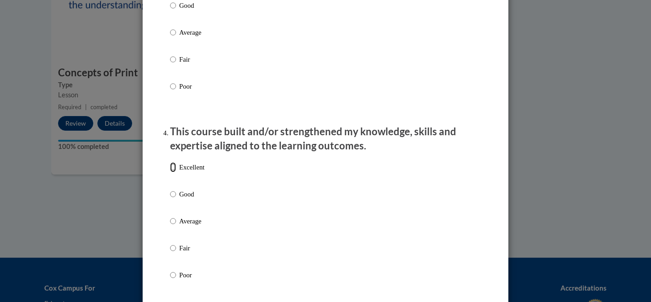
click at [172, 172] on input "Excellent" at bounding box center [173, 167] width 6 height 10
radio input "true"
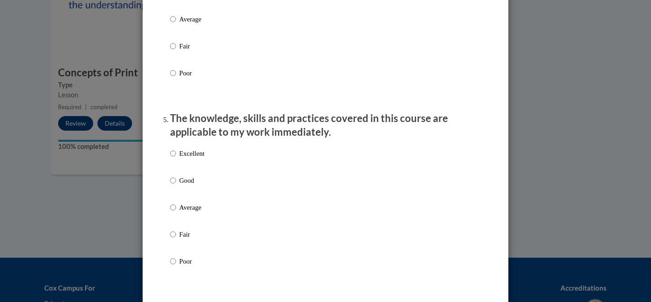
scroll to position [744, 0]
click at [175, 157] on input "Excellent" at bounding box center [173, 152] width 6 height 10
radio input "true"
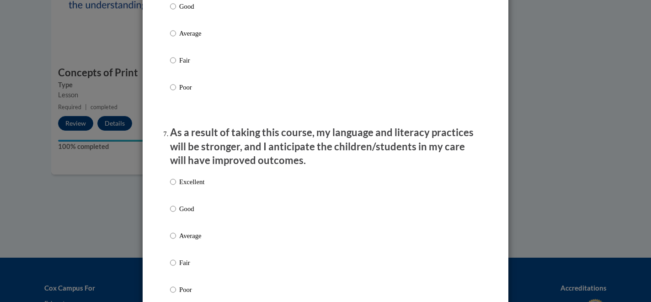
scroll to position [1071, 0]
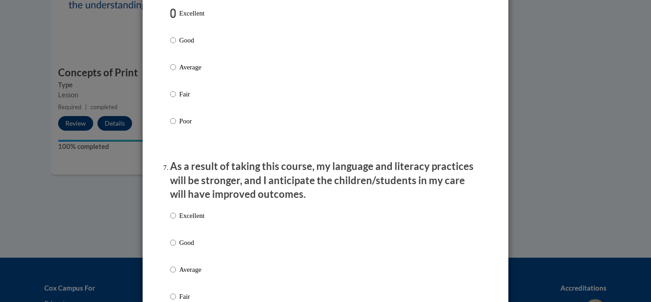
click at [176, 18] on input "Excellent" at bounding box center [173, 13] width 6 height 10
radio input "true"
click at [175, 221] on input "Excellent" at bounding box center [173, 216] width 6 height 10
radio input "true"
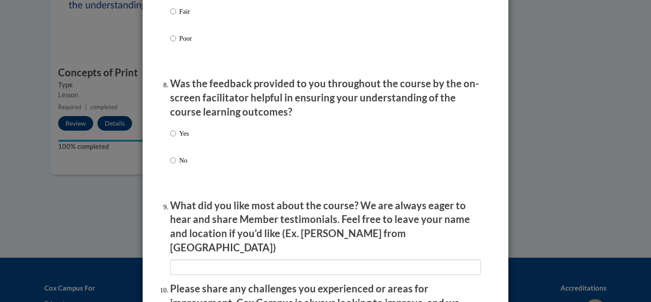
scroll to position [1359, 0]
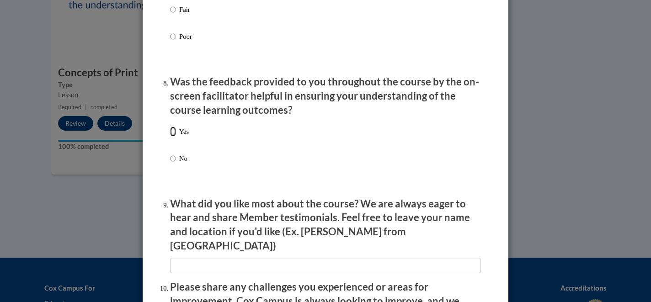
click at [171, 137] on input "Yes" at bounding box center [173, 132] width 6 height 10
radio input "true"
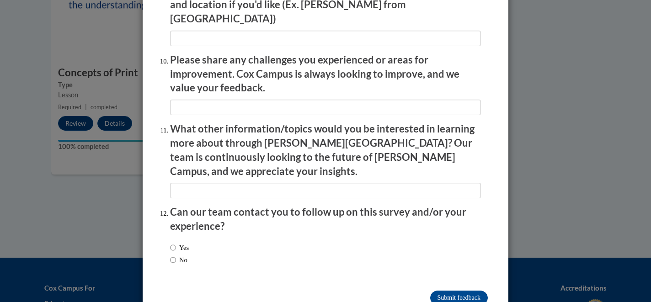
scroll to position [1599, 0]
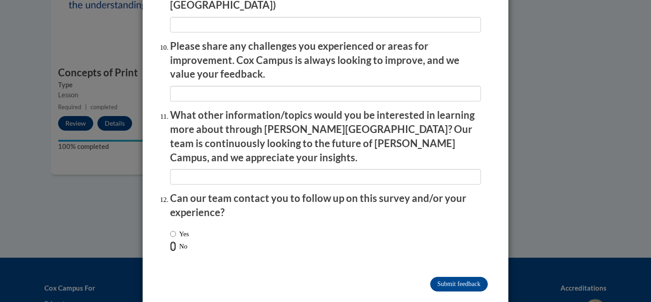
click at [172, 241] on input "No" at bounding box center [173, 246] width 6 height 10
radio input "true"
click at [456, 277] on input "Submit feedback" at bounding box center [459, 284] width 58 height 15
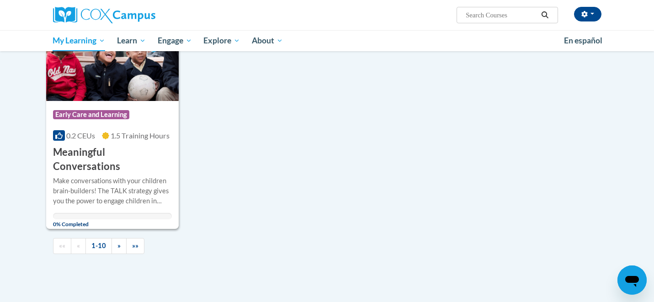
scroll to position [899, 0]
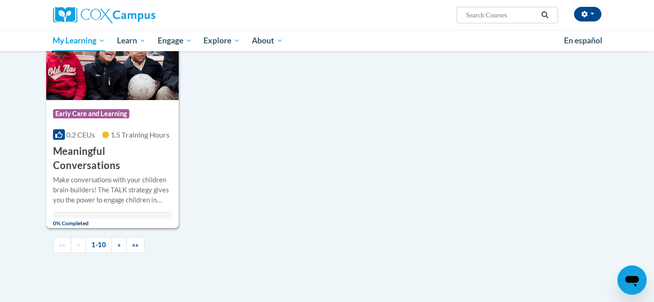
click at [131, 151] on h3 "Meaningful Conversations" at bounding box center [112, 158] width 119 height 28
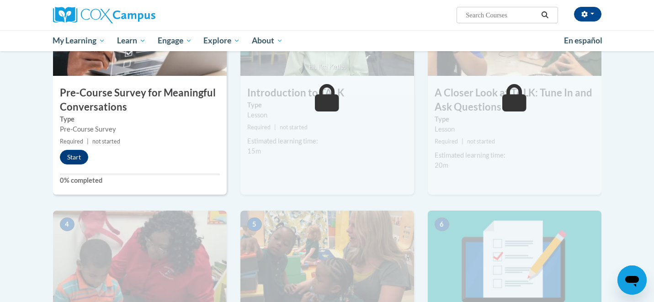
scroll to position [283, 0]
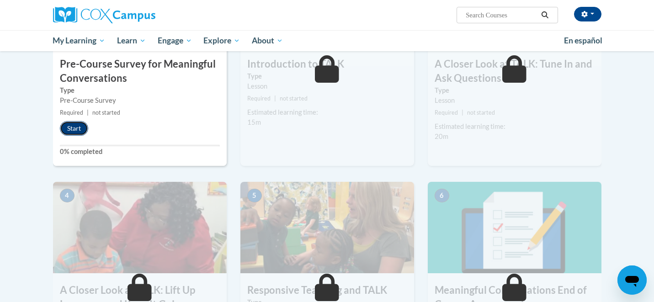
click at [67, 124] on button "Start" at bounding box center [74, 128] width 28 height 15
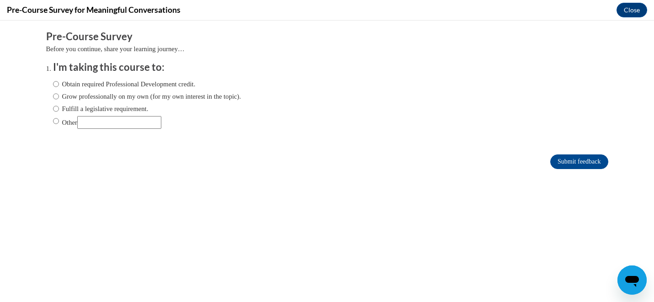
scroll to position [0, 0]
click at [135, 85] on label "Obtain required Professional Development credit." at bounding box center [124, 84] width 143 height 10
click at [59, 85] on input "Obtain required Professional Development credit." at bounding box center [56, 84] width 6 height 10
radio input "true"
click at [588, 161] on input "Submit feedback" at bounding box center [579, 162] width 58 height 15
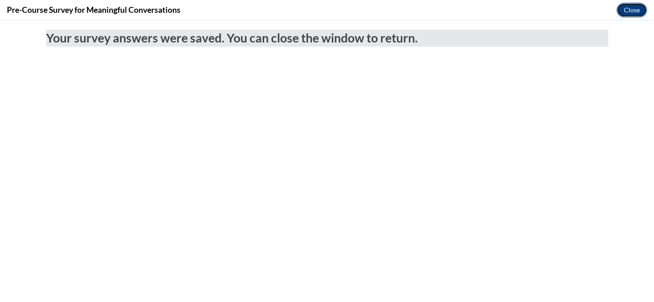
click at [633, 10] on button "Close" at bounding box center [632, 10] width 31 height 15
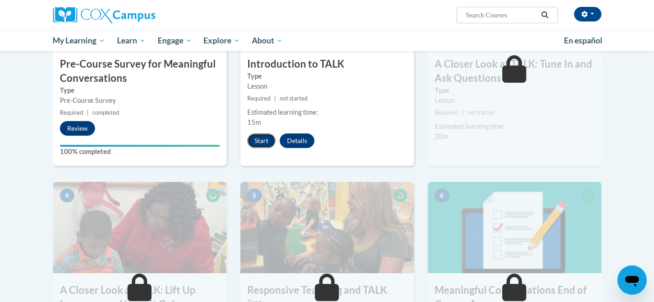
click at [270, 136] on button "Start" at bounding box center [261, 140] width 28 height 15
